Goal: Check status: Check status

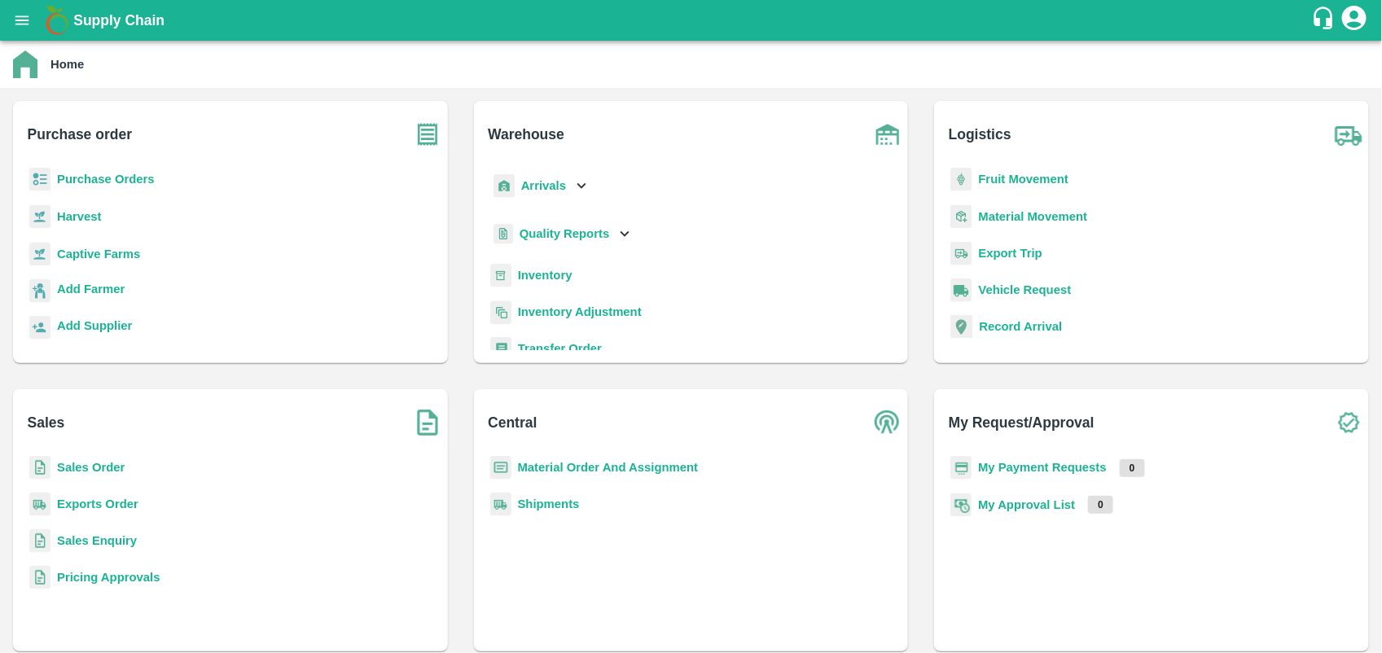
click at [1069, 461] on b "My Payment Requests" at bounding box center [1042, 467] width 129 height 13
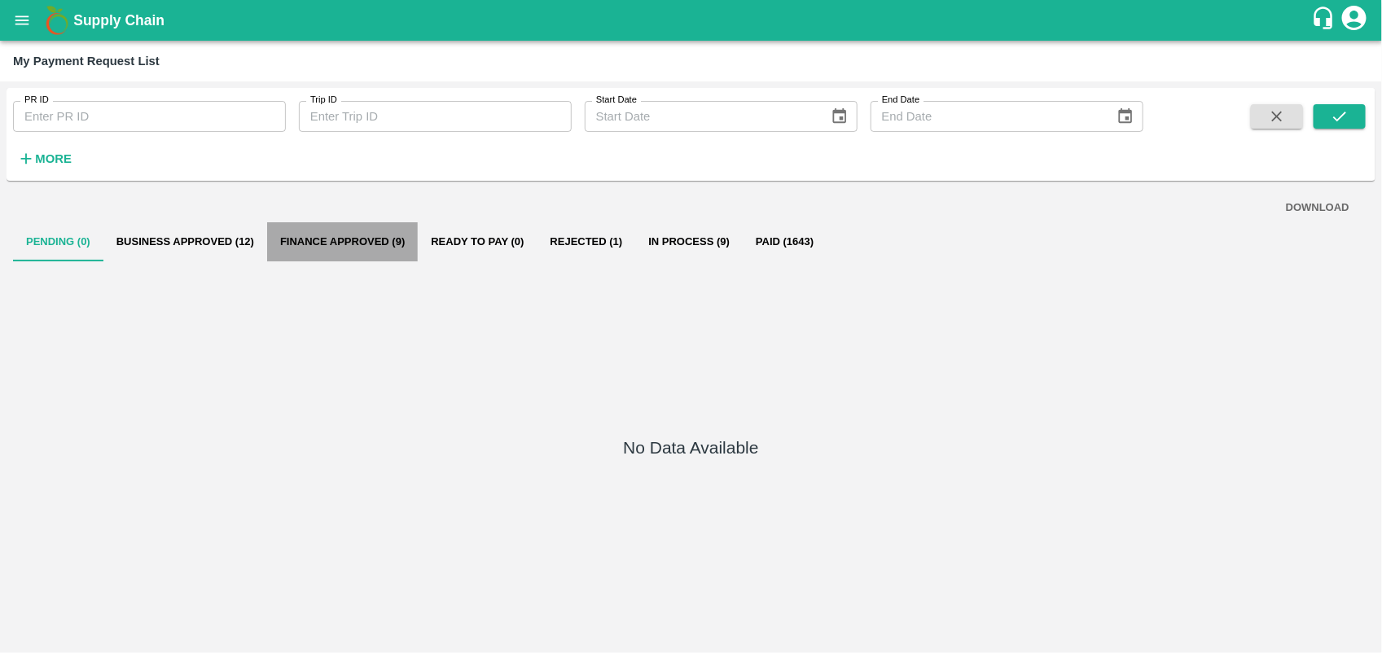
click at [336, 225] on button "Finance Approved (9)" at bounding box center [342, 241] width 151 height 39
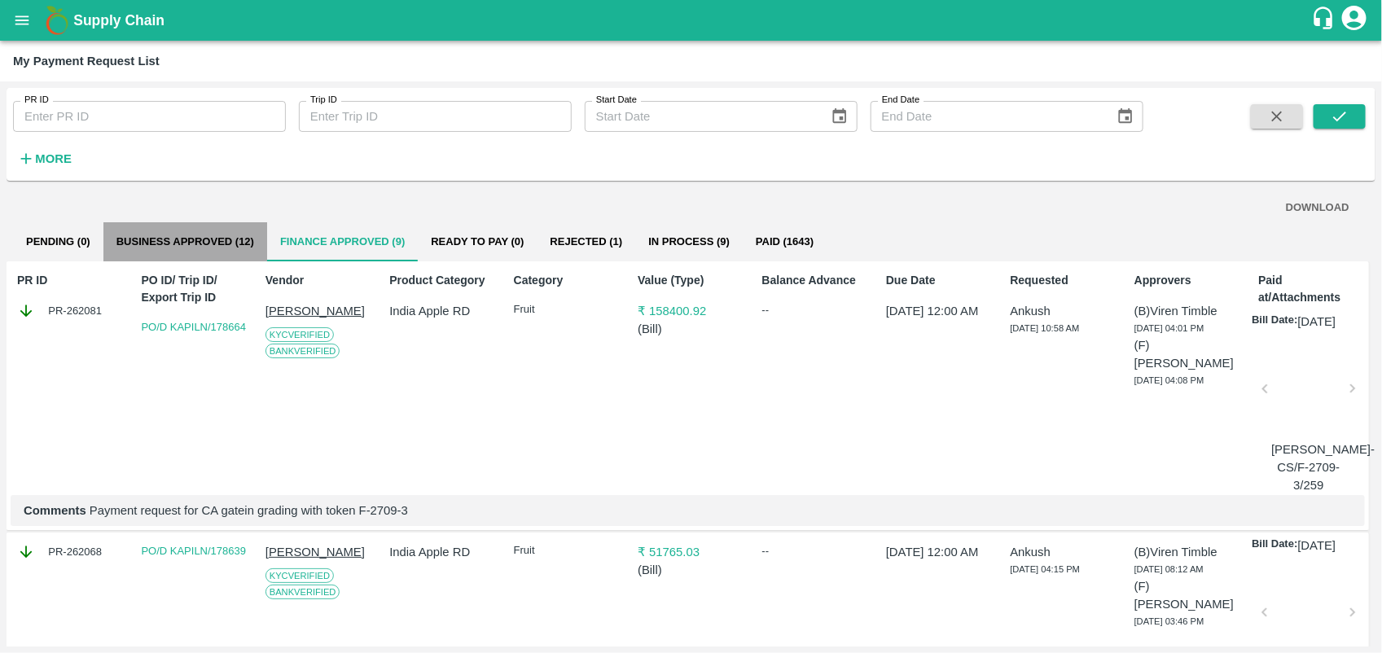
click at [209, 244] on button "Business Approved (12)" at bounding box center [185, 241] width 164 height 39
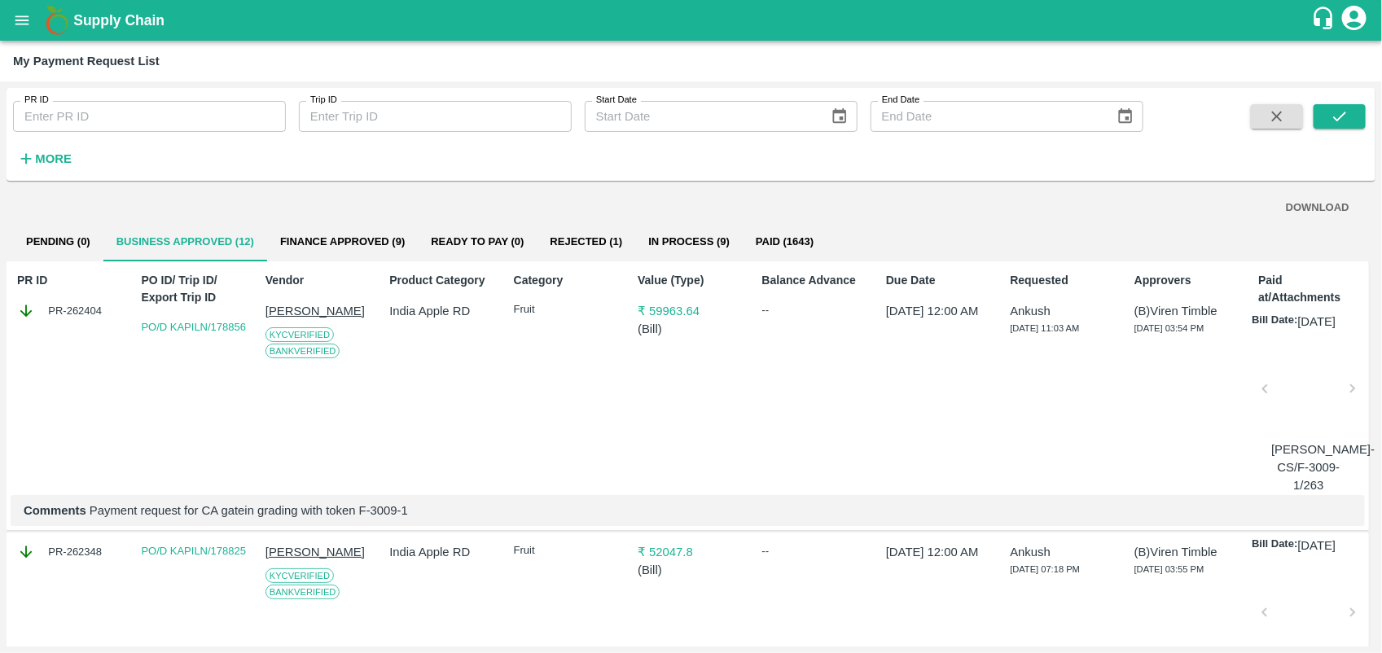
click at [7, 4] on div "Supply Chain" at bounding box center [691, 20] width 1382 height 41
click at [23, 17] on icon "open drawer" at bounding box center [22, 19] width 14 height 9
